Goal: Task Accomplishment & Management: Use online tool/utility

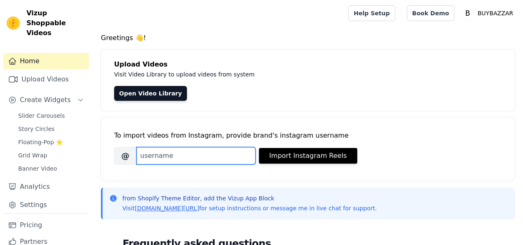
click at [161, 158] on input "Brand's Instagram Username" at bounding box center [196, 155] width 119 height 17
paste input "https://www.instagram.com/buyba_zzar/"
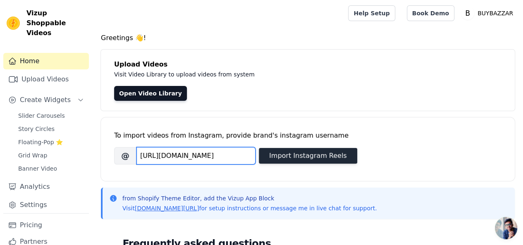
type input "https://www.instagram.com/buyba_zzar/"
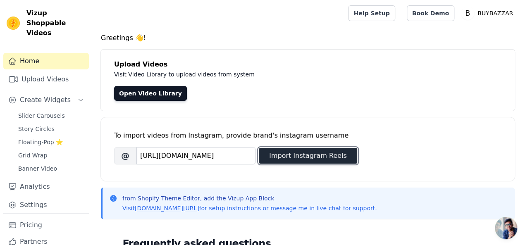
scroll to position [0, 0]
click at [311, 152] on button "Import Instagram Reels" at bounding box center [308, 156] width 98 height 16
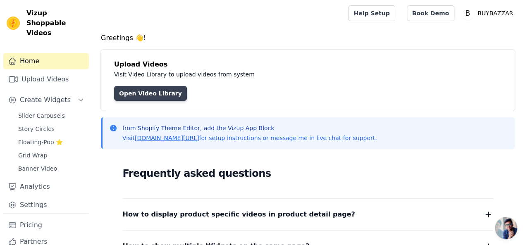
click at [139, 99] on link "Open Video Library" at bounding box center [150, 93] width 73 height 15
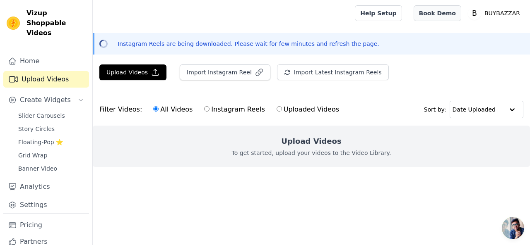
click at [444, 11] on link "Book Demo" at bounding box center [437, 13] width 48 height 16
click at [204, 110] on input "Instagram Reels" at bounding box center [206, 108] width 5 height 5
radio input "true"
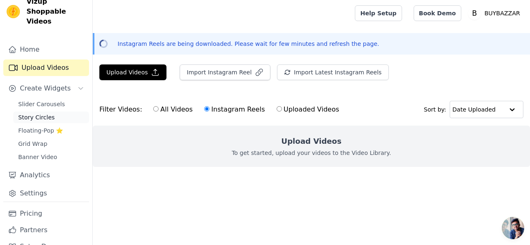
scroll to position [18, 0]
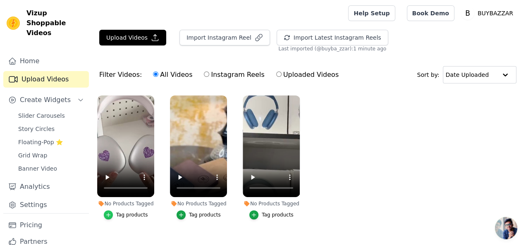
click at [109, 212] on icon "button" at bounding box center [109, 215] width 6 height 6
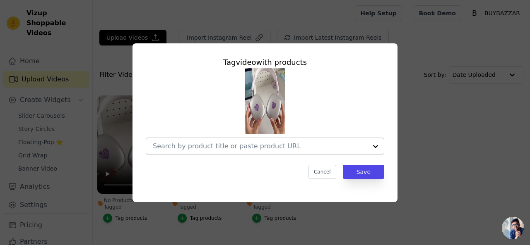
click at [217, 145] on input "No Products Tagged Tag video with products Cancel Save Tag products" at bounding box center [260, 146] width 214 height 8
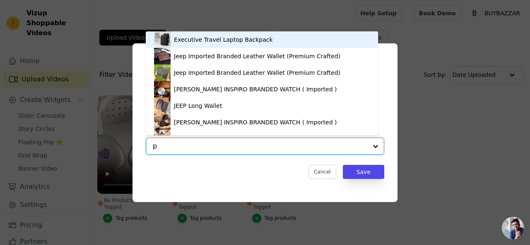
type input "p9"
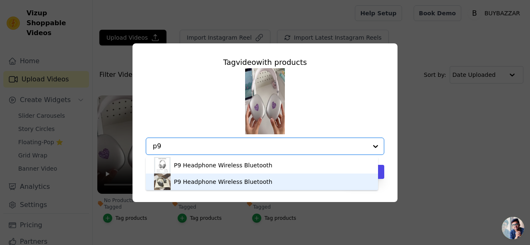
click at [209, 179] on div "P9 Headphone Wireless Bluetooth" at bounding box center [223, 182] width 98 height 8
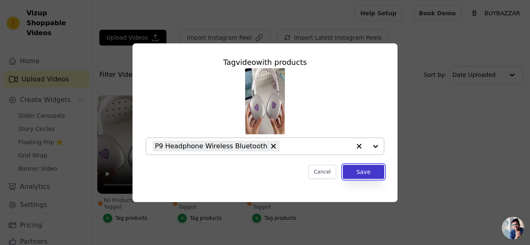
click at [364, 171] on button "Save" at bounding box center [363, 172] width 41 height 14
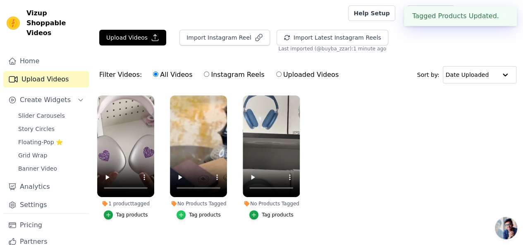
click at [184, 212] on icon "button" at bounding box center [181, 215] width 6 height 6
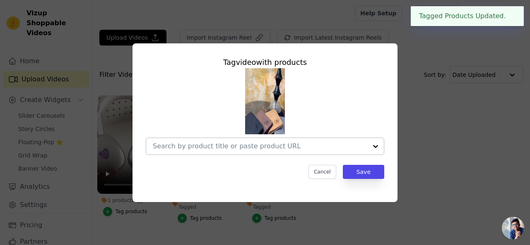
click at [219, 148] on input "No Products Tagged Tag video with products Cancel Save Tag products" at bounding box center [260, 146] width 214 height 8
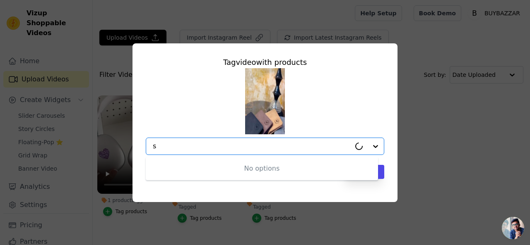
type input "sl"
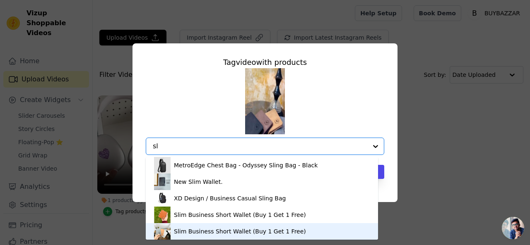
click at [189, 234] on div "Slim Business Short Wallet (Buy 1 Get 1 Free)" at bounding box center [240, 232] width 132 height 8
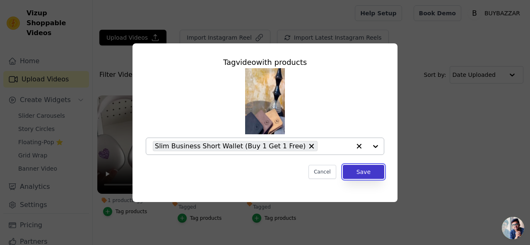
click at [358, 171] on button "Save" at bounding box center [363, 172] width 41 height 14
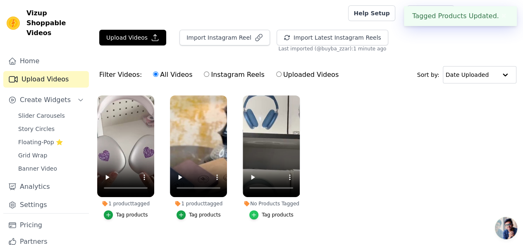
click at [254, 212] on icon "button" at bounding box center [254, 215] width 6 height 6
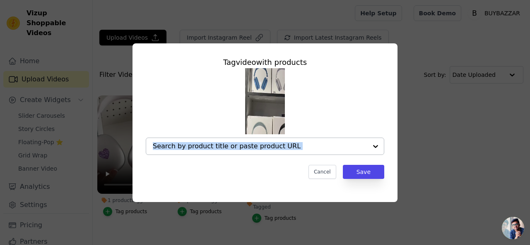
drag, startPoint x: 260, startPoint y: 173, endPoint x: 250, endPoint y: 145, distance: 30.0
click at [250, 145] on div "Tag video with products Cancel Save" at bounding box center [265, 118] width 252 height 136
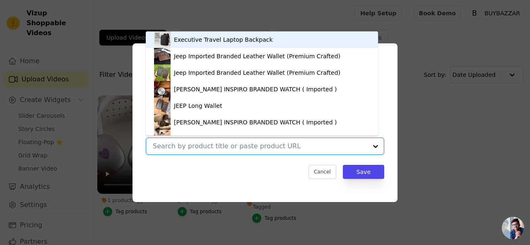
click at [250, 144] on input "No Products Tagged Tag video with products Executive Travel Laptop Backpack Jee…" at bounding box center [260, 146] width 214 height 8
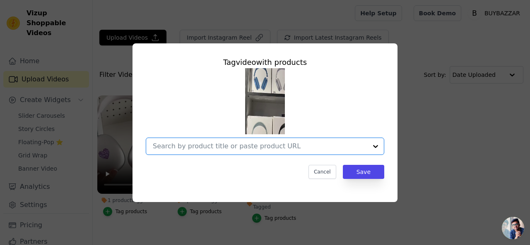
click at [250, 144] on input "No Products Tagged Tag video with products Option undefined, selected. Select i…" at bounding box center [260, 146] width 214 height 8
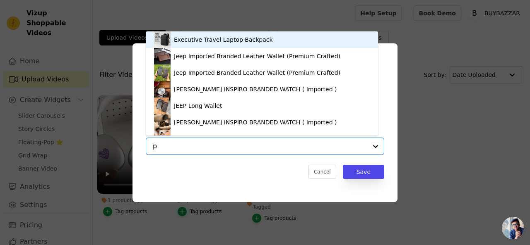
type input "p9"
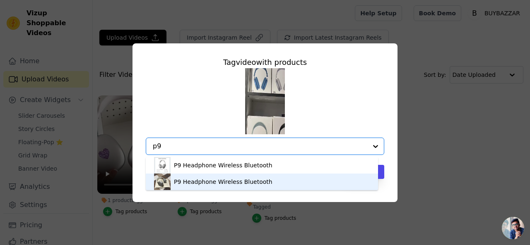
click at [209, 184] on div "P9 Headphone Wireless Bluetooth" at bounding box center [223, 182] width 98 height 8
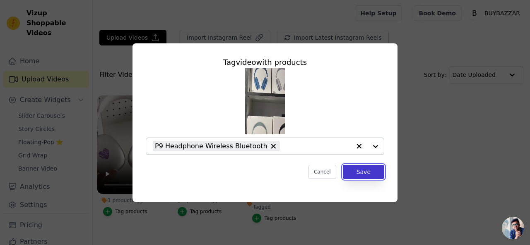
click at [360, 173] on button "Save" at bounding box center [363, 172] width 41 height 14
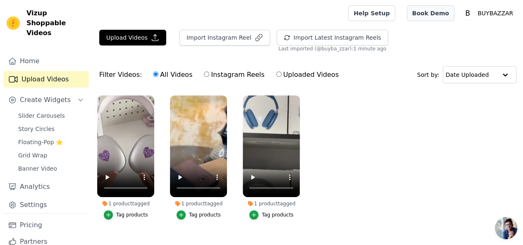
click at [425, 14] on link "Book Demo" at bounding box center [431, 13] width 48 height 16
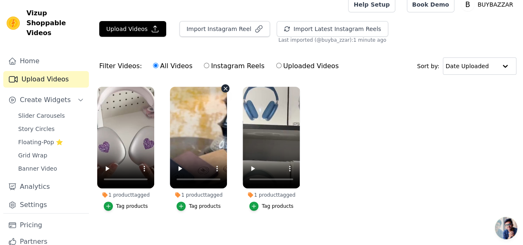
scroll to position [14, 0]
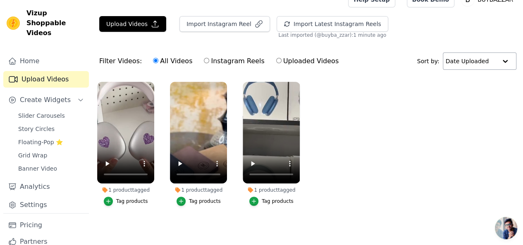
click at [460, 66] on input "text" at bounding box center [471, 61] width 51 height 17
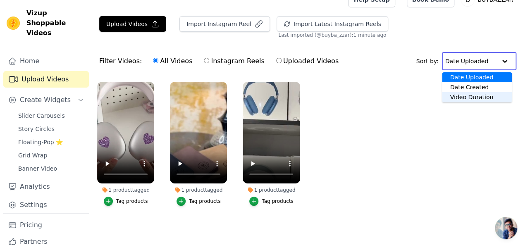
click at [459, 95] on div "Video Duration" at bounding box center [477, 97] width 70 height 10
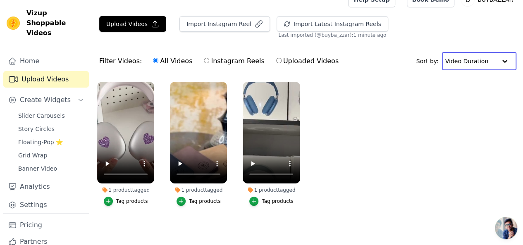
click at [477, 62] on input "text" at bounding box center [471, 61] width 51 height 17
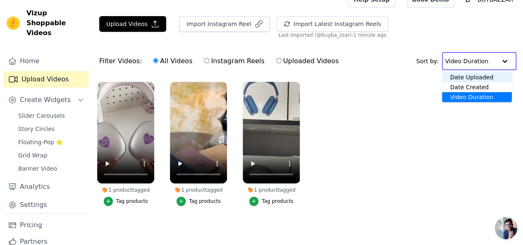
click at [468, 76] on div "Date Uploaded" at bounding box center [477, 77] width 70 height 10
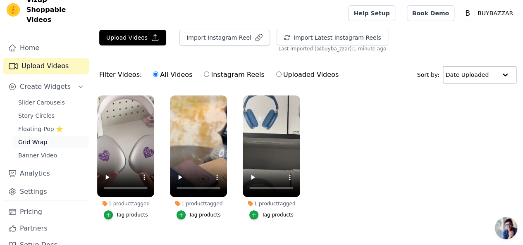
scroll to position [14, 0]
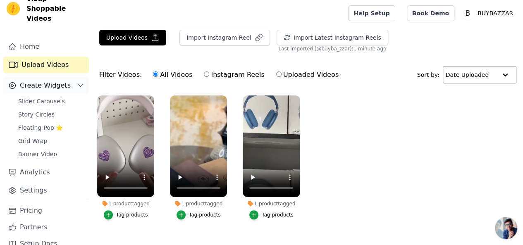
click at [69, 78] on button "Create Widgets" at bounding box center [46, 85] width 86 height 17
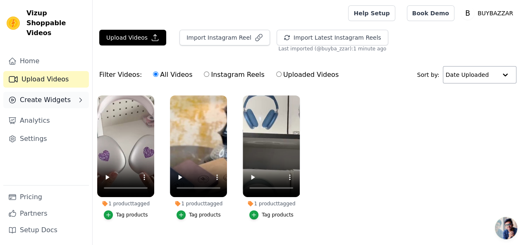
scroll to position [0, 0]
click at [41, 57] on link "Home" at bounding box center [46, 61] width 86 height 17
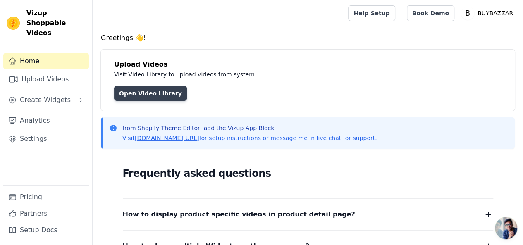
click at [151, 97] on link "Open Video Library" at bounding box center [150, 93] width 73 height 15
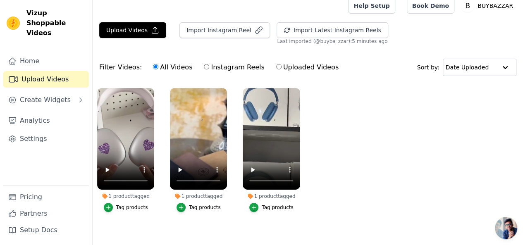
scroll to position [14, 0]
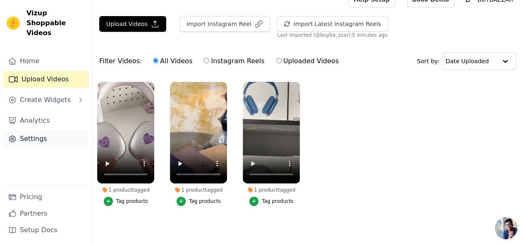
click at [46, 135] on link "Settings" at bounding box center [46, 139] width 86 height 17
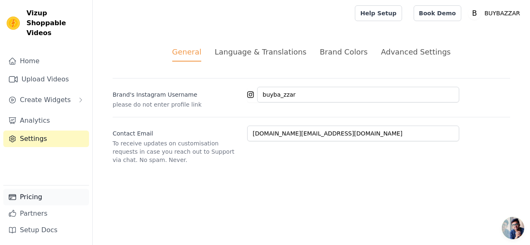
click at [55, 200] on link "Pricing" at bounding box center [46, 197] width 86 height 17
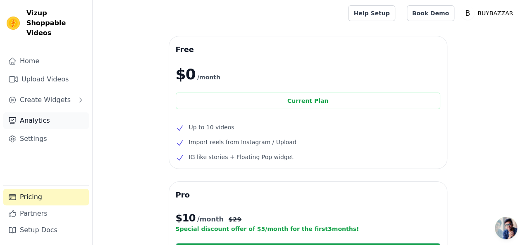
click at [60, 113] on link "Analytics" at bounding box center [46, 121] width 86 height 17
